Goal: Check status: Check status

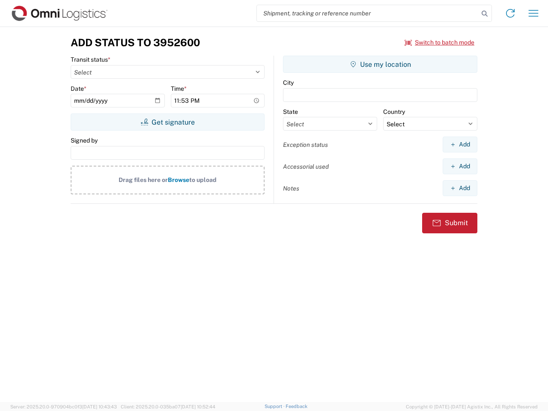
click at [368, 13] on input "search" at bounding box center [368, 13] width 222 height 16
click at [485, 14] on icon at bounding box center [485, 14] width 12 height 12
click at [510, 13] on icon at bounding box center [510, 13] width 14 height 14
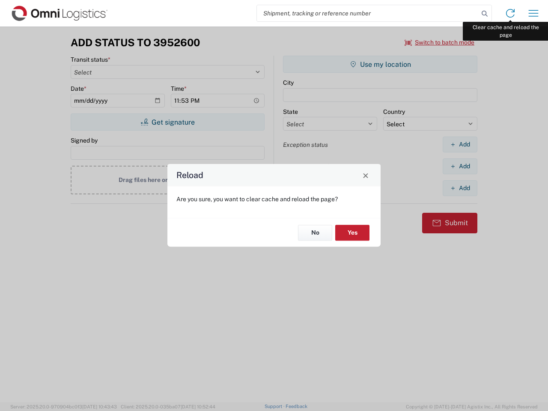
click at [533, 13] on div "Reload Are you sure, you want to clear cache and reload the page? No Yes" at bounding box center [274, 205] width 548 height 411
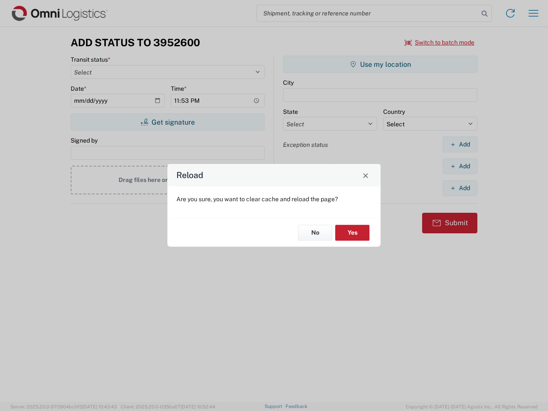
click at [440, 42] on div "Reload Are you sure, you want to clear cache and reload the page? No Yes" at bounding box center [274, 205] width 548 height 411
click at [167, 122] on div "Reload Are you sure, you want to clear cache and reload the page? No Yes" at bounding box center [274, 205] width 548 height 411
click at [380, 64] on div "Reload Are you sure, you want to clear cache and reload the page? No Yes" at bounding box center [274, 205] width 548 height 411
click at [460, 144] on div "Reload Are you sure, you want to clear cache and reload the page? No Yes" at bounding box center [274, 205] width 548 height 411
click at [460, 166] on div "Reload Are you sure, you want to clear cache and reload the page? No Yes" at bounding box center [274, 205] width 548 height 411
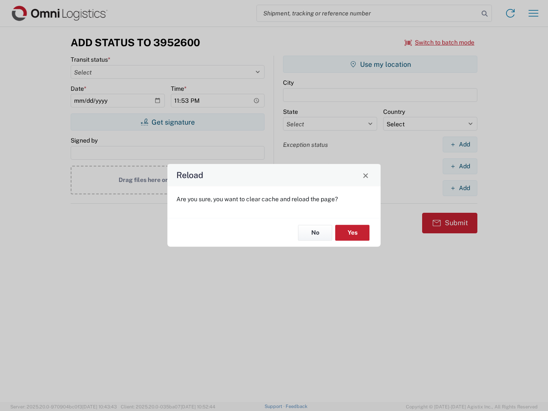
click at [460, 188] on div "Reload Are you sure, you want to clear cache and reload the page? No Yes" at bounding box center [274, 205] width 548 height 411
